Goal: Task Accomplishment & Management: Complete application form

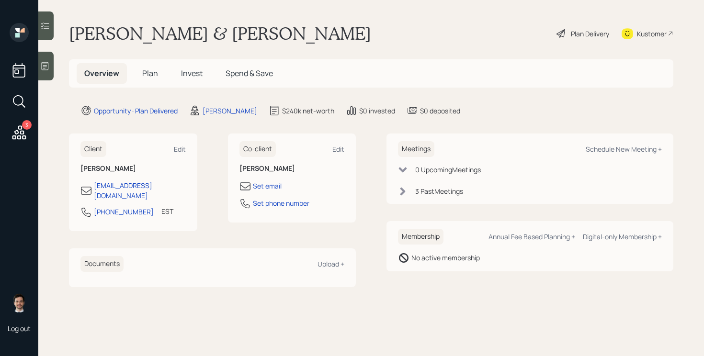
click at [150, 74] on span "Plan" at bounding box center [150, 73] width 16 height 11
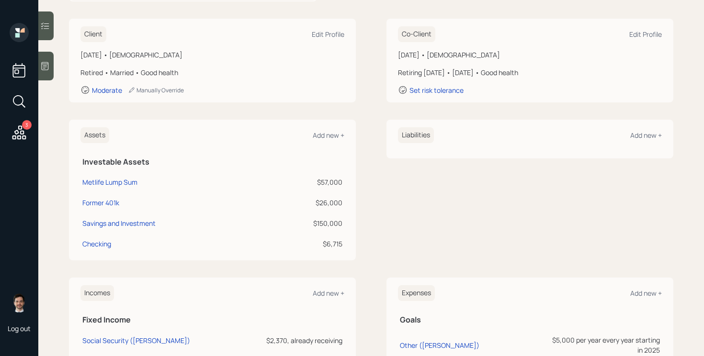
scroll to position [127, 0]
click at [119, 180] on div "Metlife Lump Sum" at bounding box center [109, 181] width 55 height 10
select select "taxable"
select select "balanced"
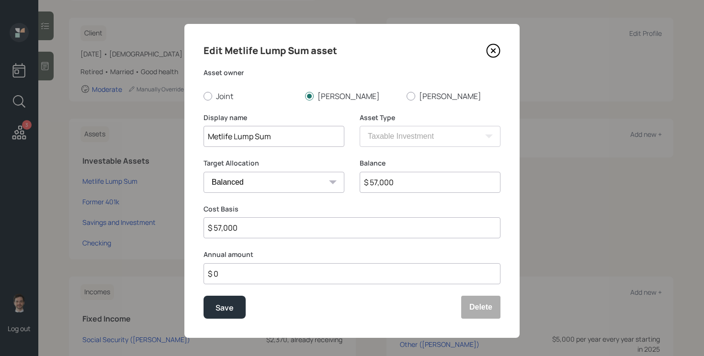
click at [497, 53] on icon at bounding box center [493, 51] width 14 height 14
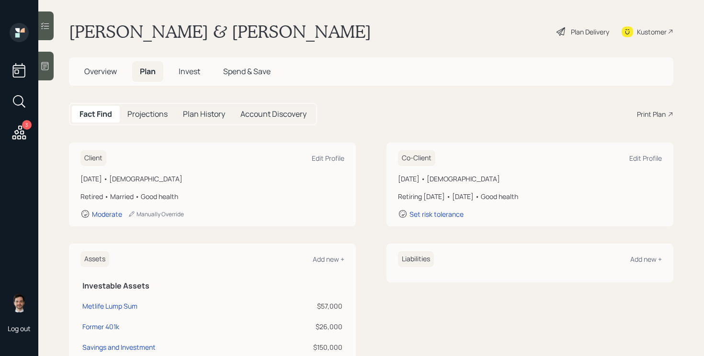
scroll to position [3, 0]
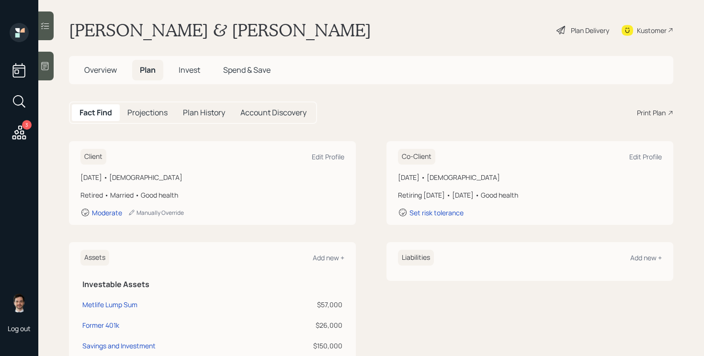
click at [321, 44] on main "[PERSON_NAME] & [PERSON_NAME] Plan Delivery Kustomer Overview Plan Invest Spend…" at bounding box center [371, 178] width 666 height 356
click at [90, 68] on span "Overview" at bounding box center [100, 70] width 33 height 11
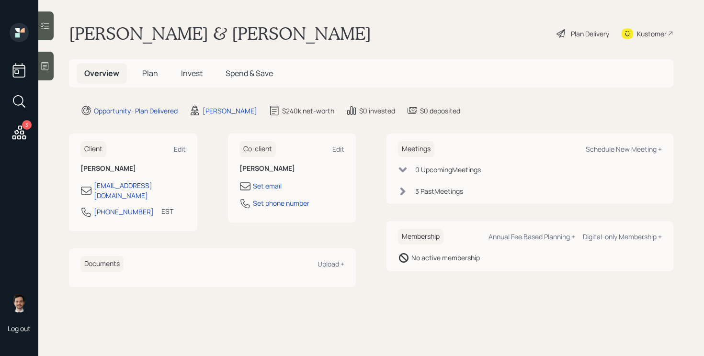
click at [155, 75] on span "Plan" at bounding box center [150, 73] width 16 height 11
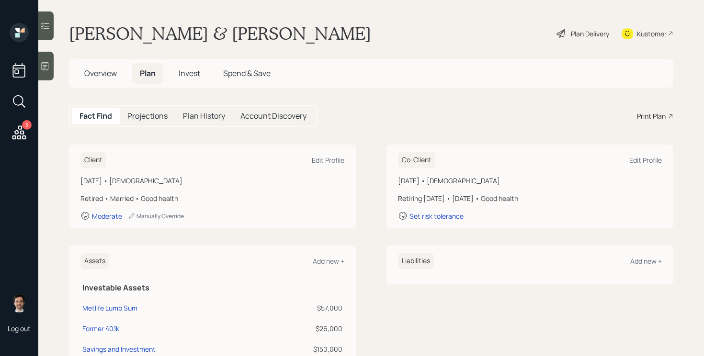
click at [115, 70] on span "Overview" at bounding box center [100, 73] width 33 height 11
